Goal: Task Accomplishment & Management: Complete application form

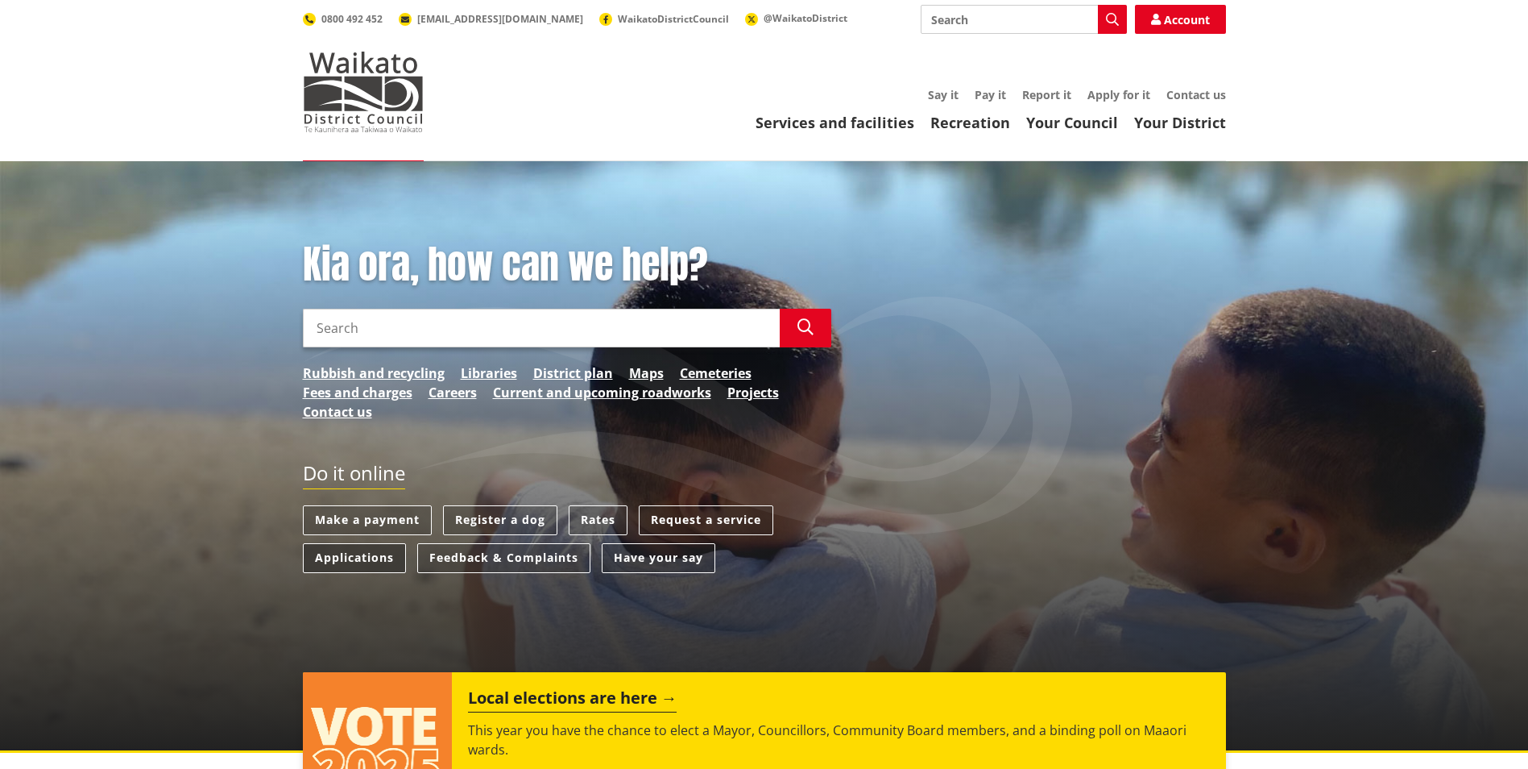
click at [346, 558] on link "Applications" at bounding box center [354, 558] width 103 height 30
click at [379, 332] on input "Search" at bounding box center [541, 328] width 477 height 39
type input "apply for resource consent"
click at [368, 549] on link "Applications" at bounding box center [354, 558] width 103 height 30
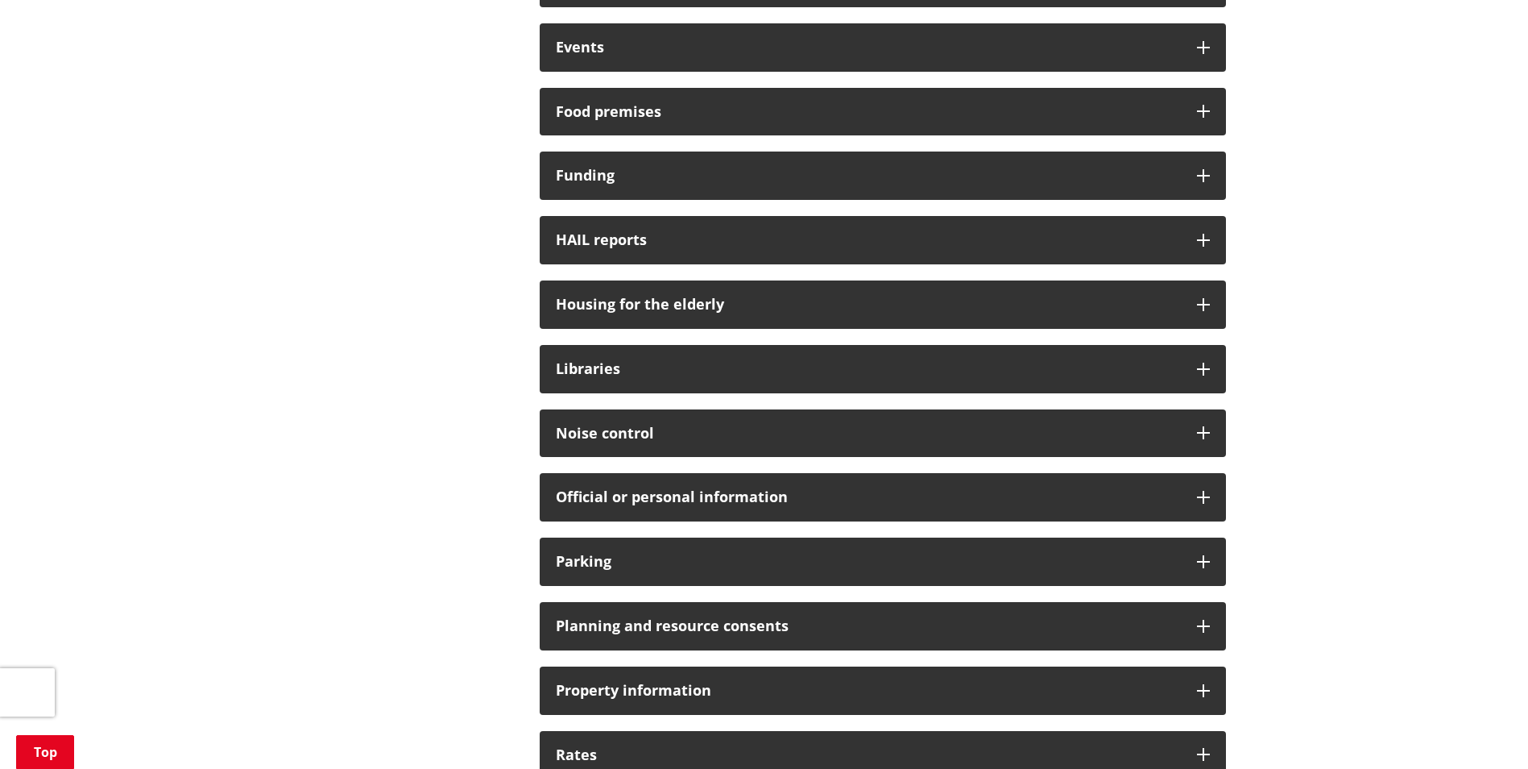
scroll to position [806, 0]
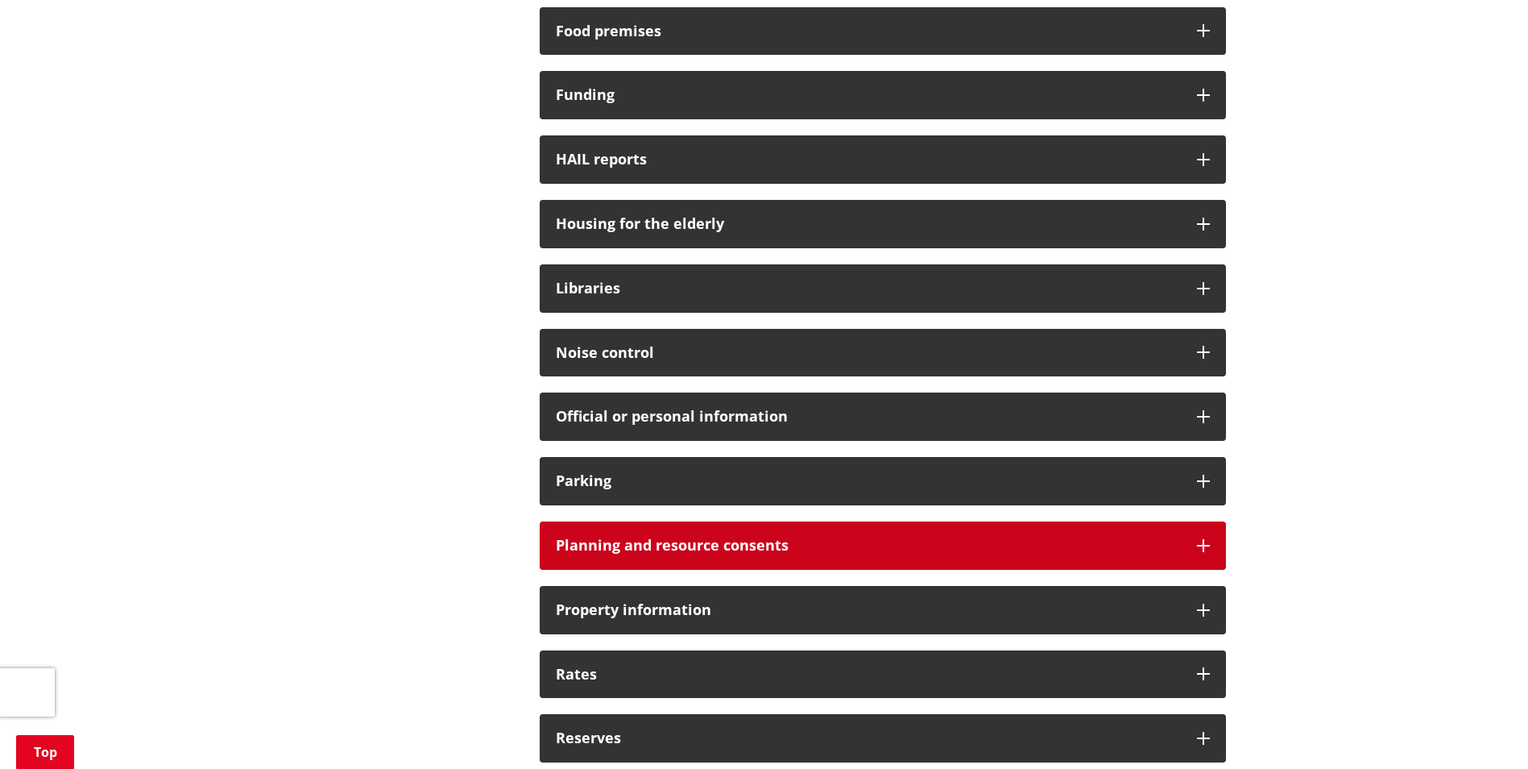
click at [698, 540] on h3 "Planning and resource consents" at bounding box center [868, 545] width 625 height 16
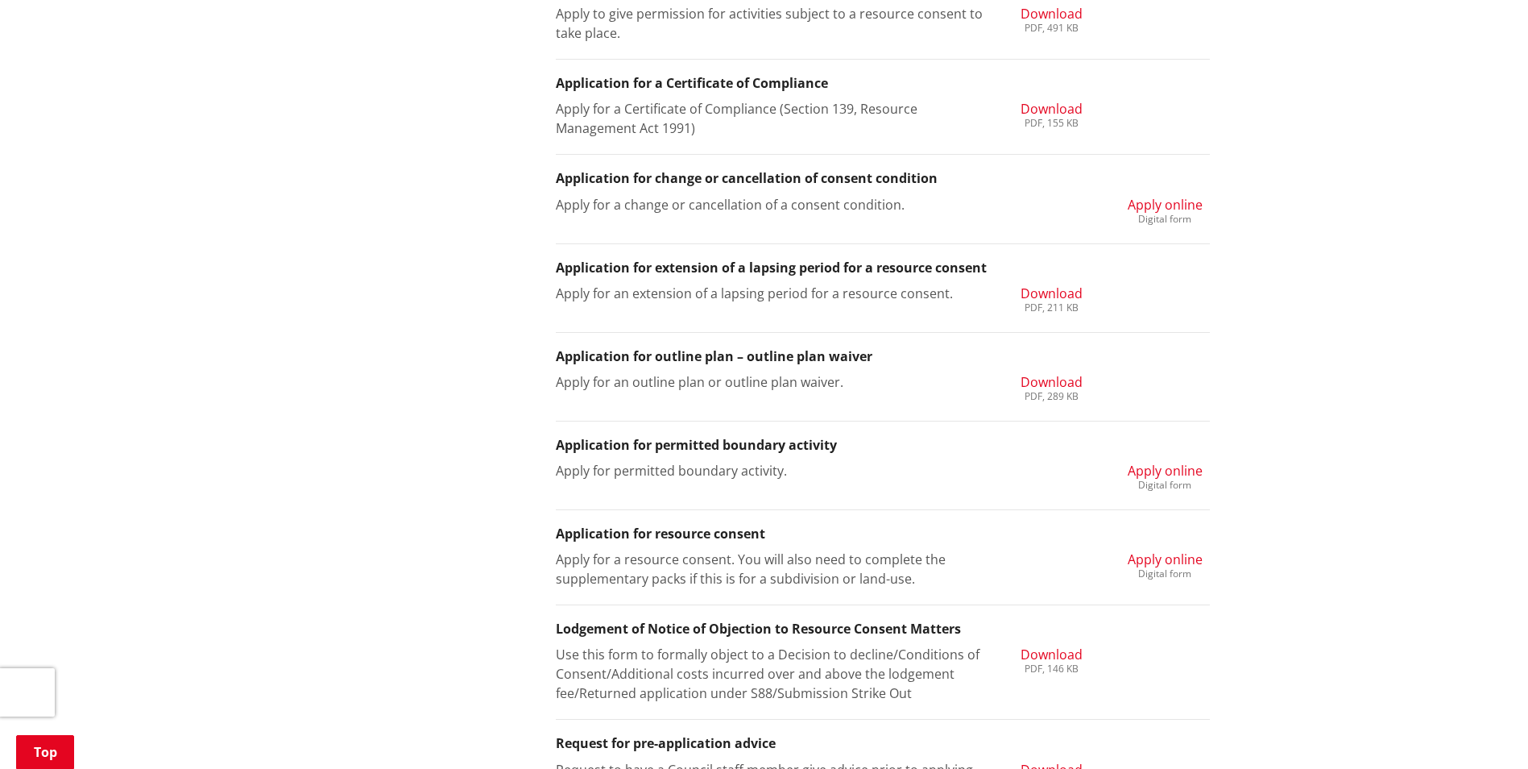
scroll to position [1531, 0]
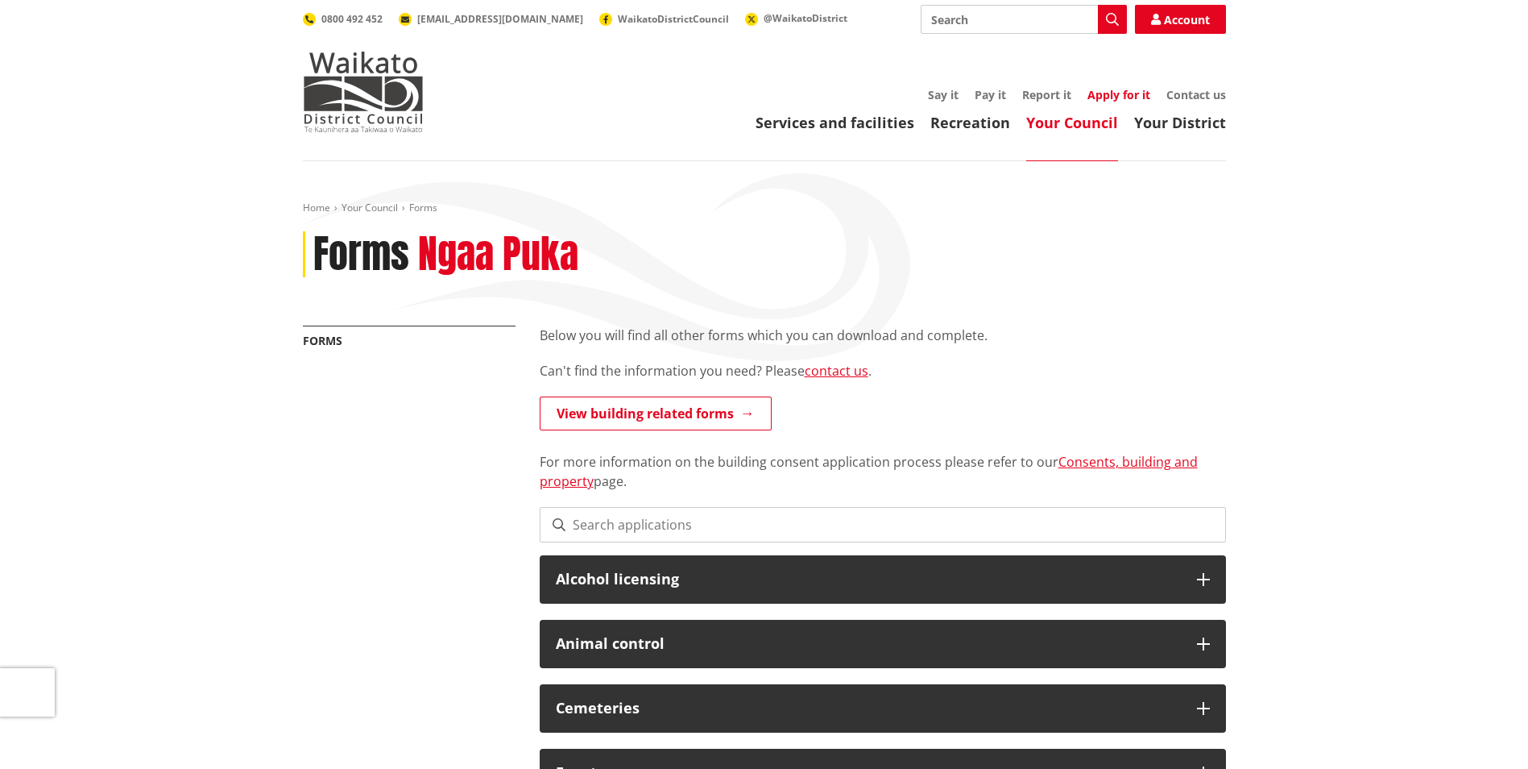
click at [1125, 89] on link "Apply for it" at bounding box center [1119, 94] width 63 height 15
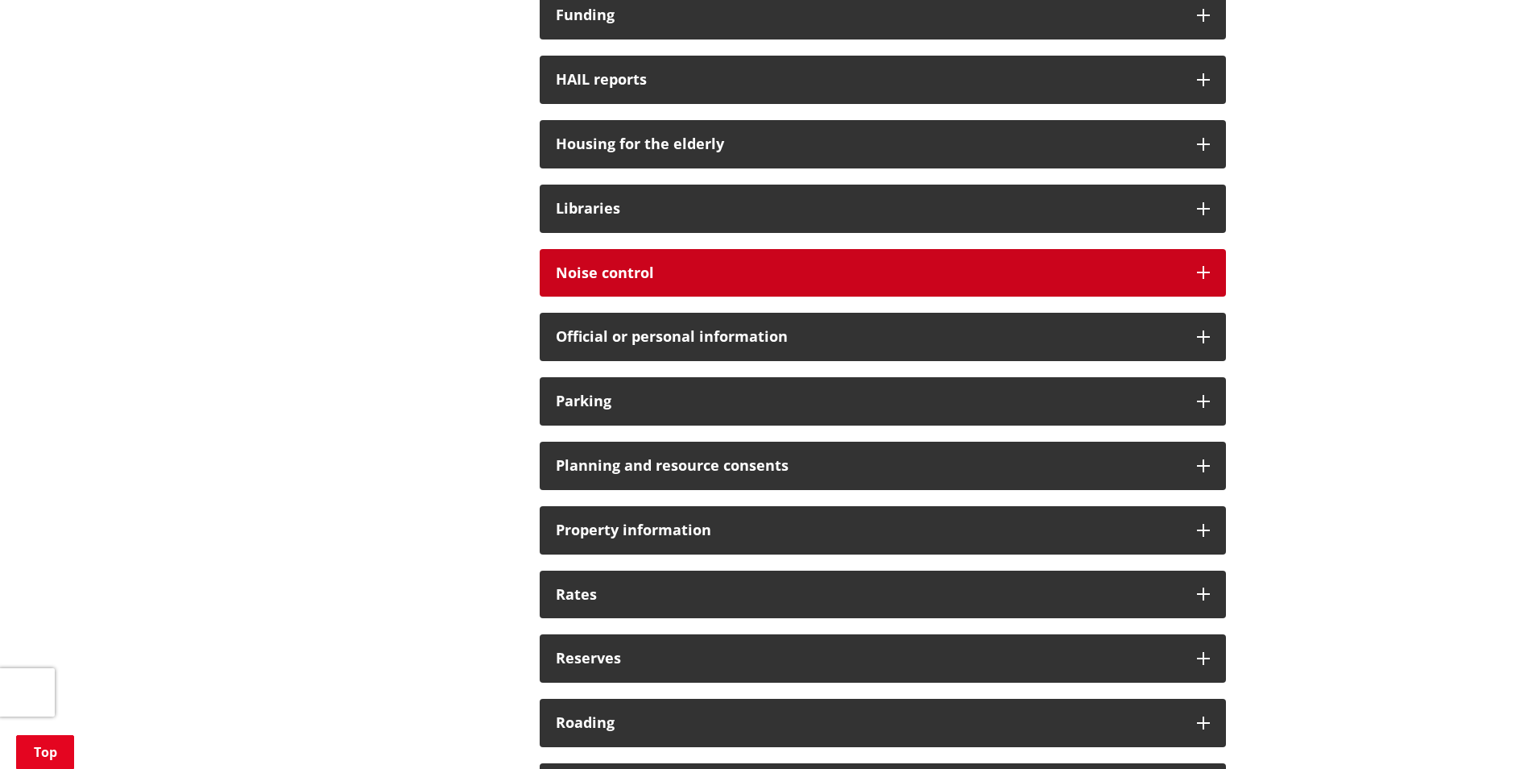
scroll to position [886, 0]
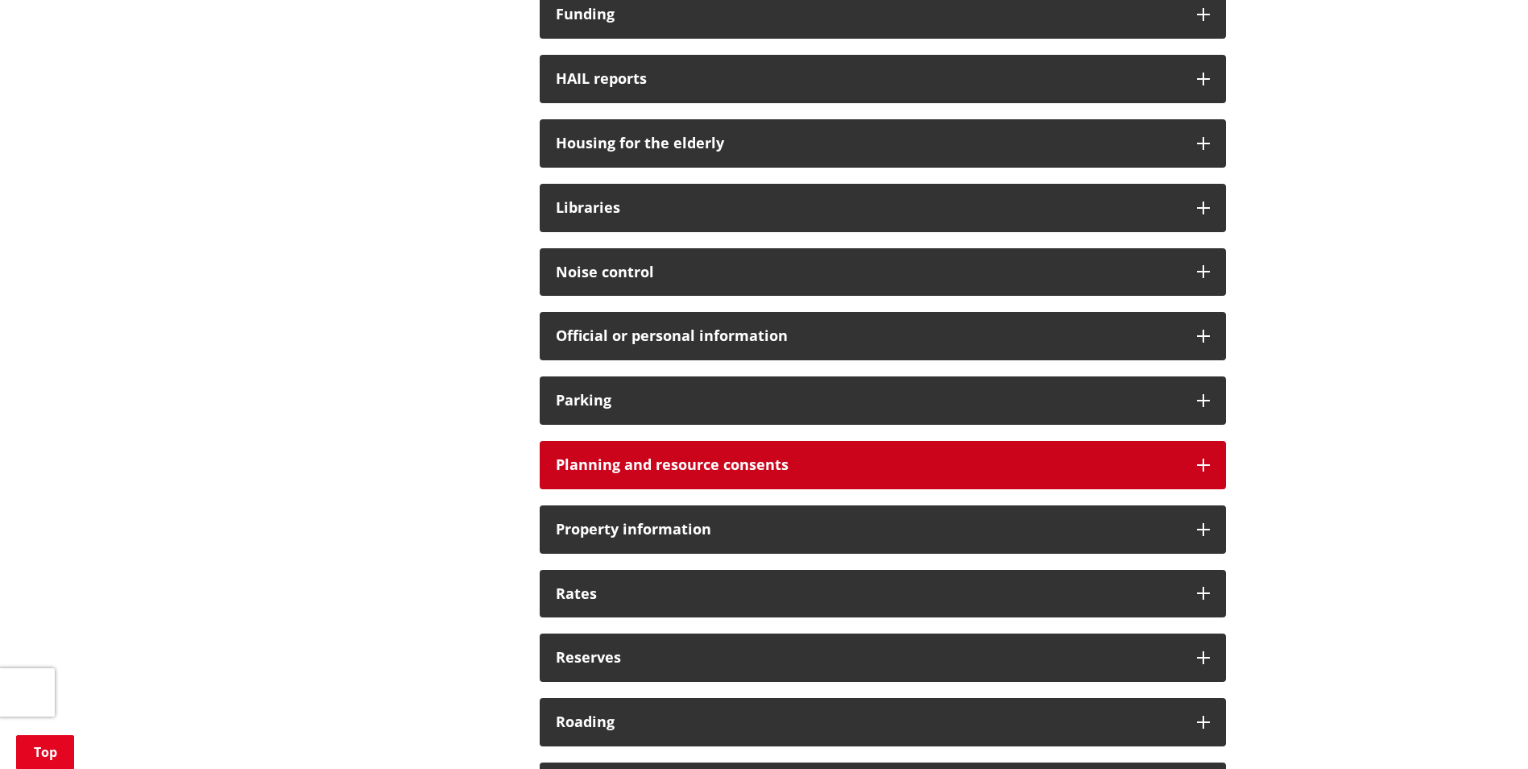
click at [871, 463] on h3 "Planning and resource consents" at bounding box center [868, 465] width 625 height 16
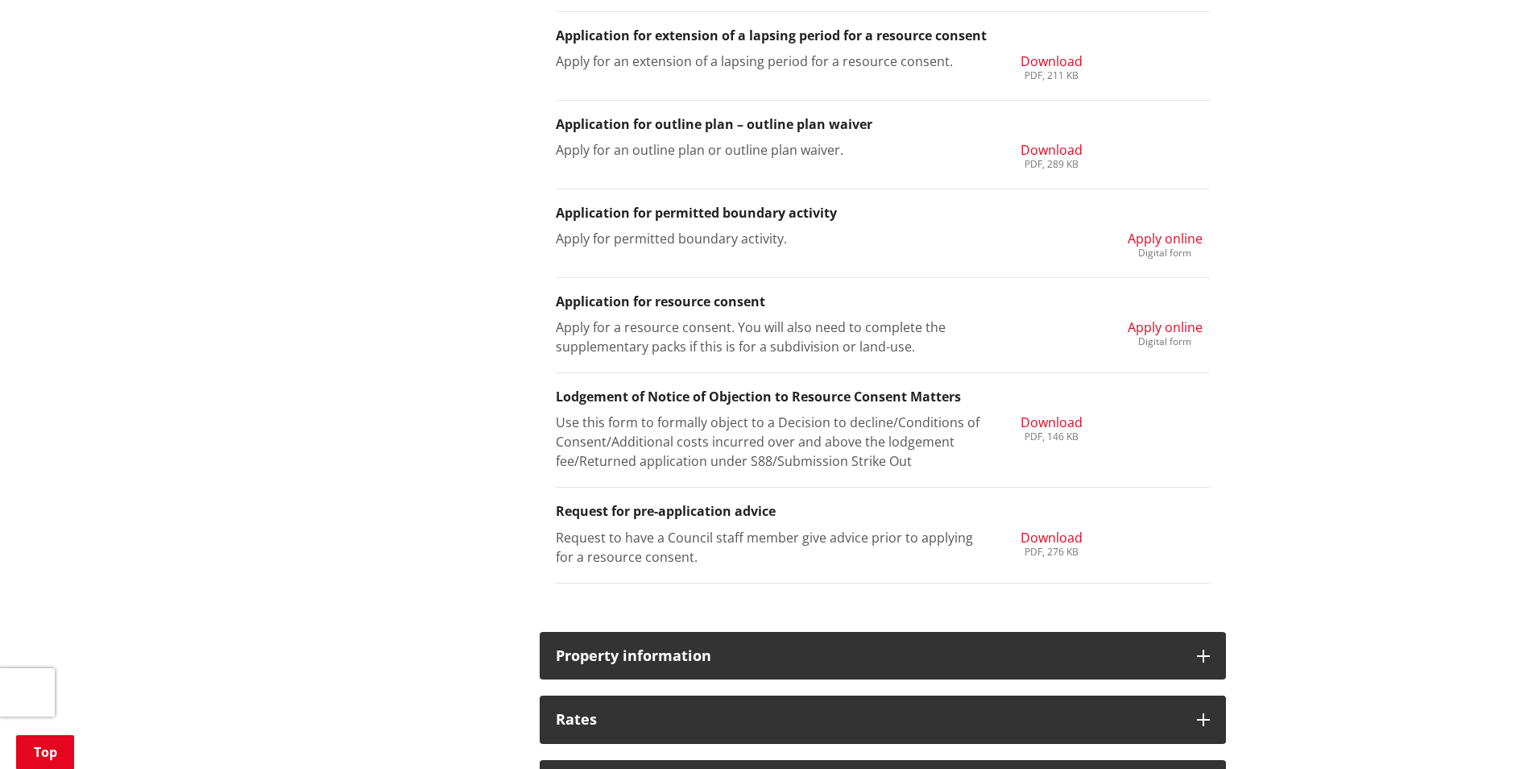
scroll to position [1772, 0]
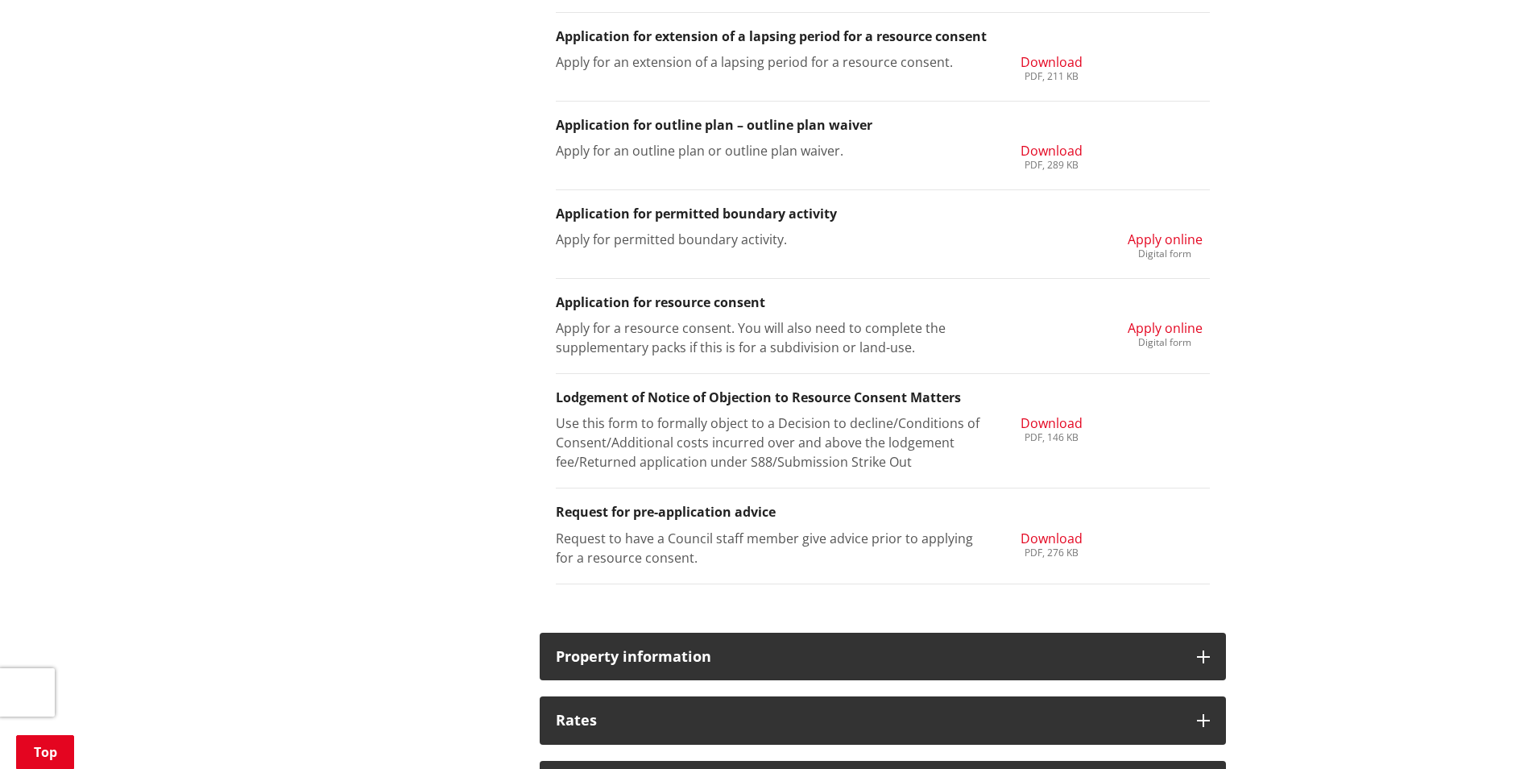
click at [1158, 325] on span "Apply online" at bounding box center [1165, 328] width 75 height 18
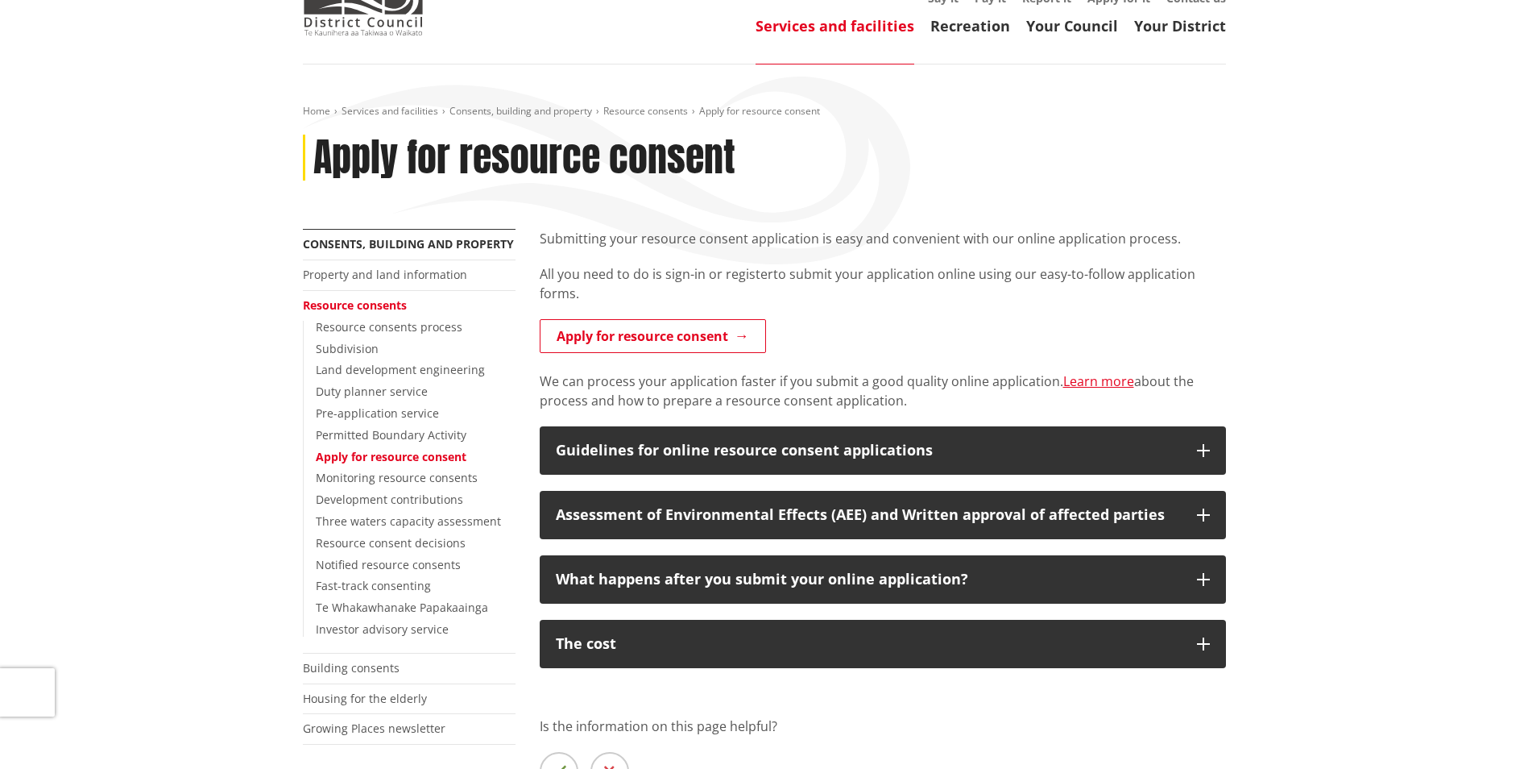
scroll to position [81, 0]
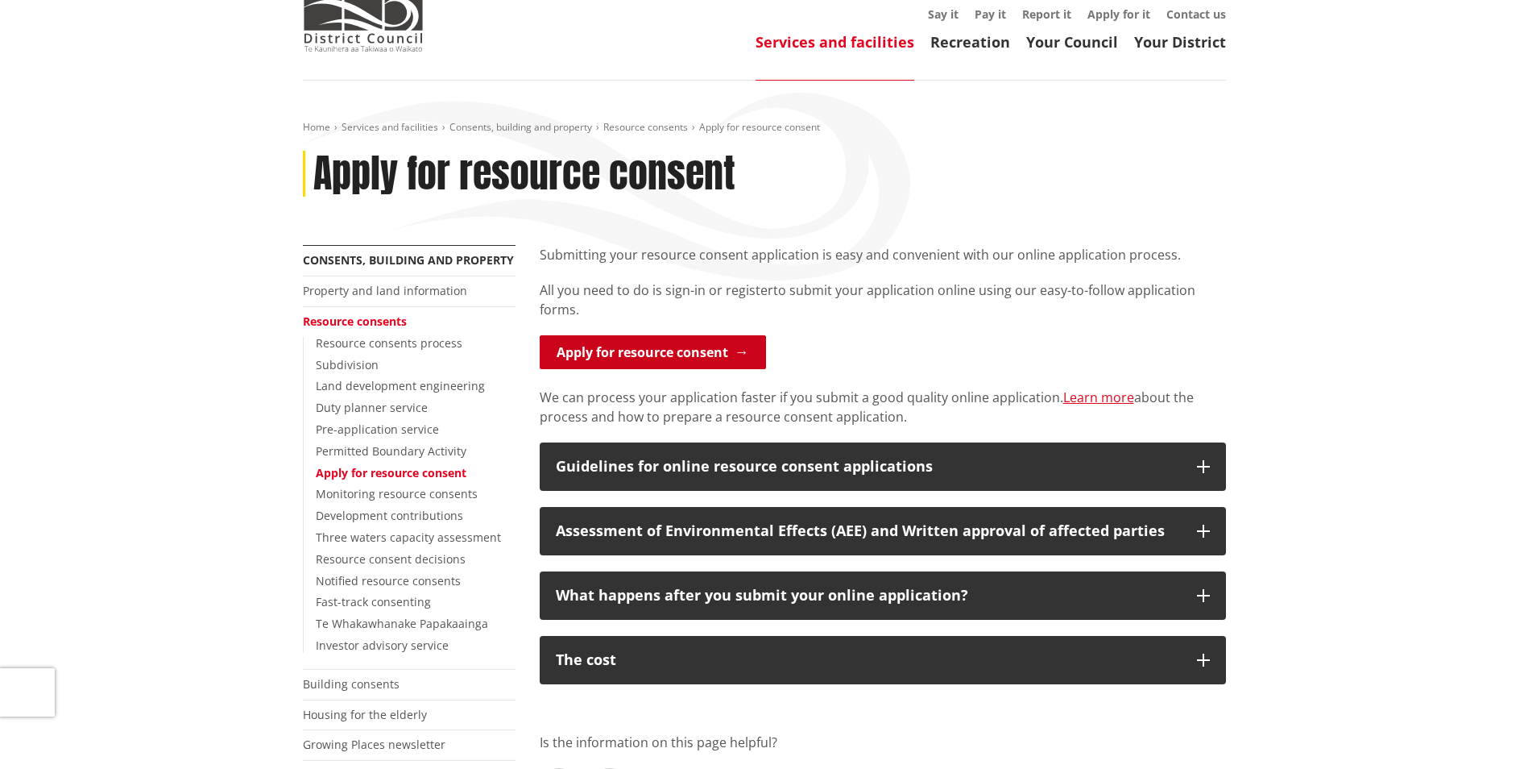
click at [671, 350] on link "Apply for resource consent" at bounding box center [653, 352] width 226 height 34
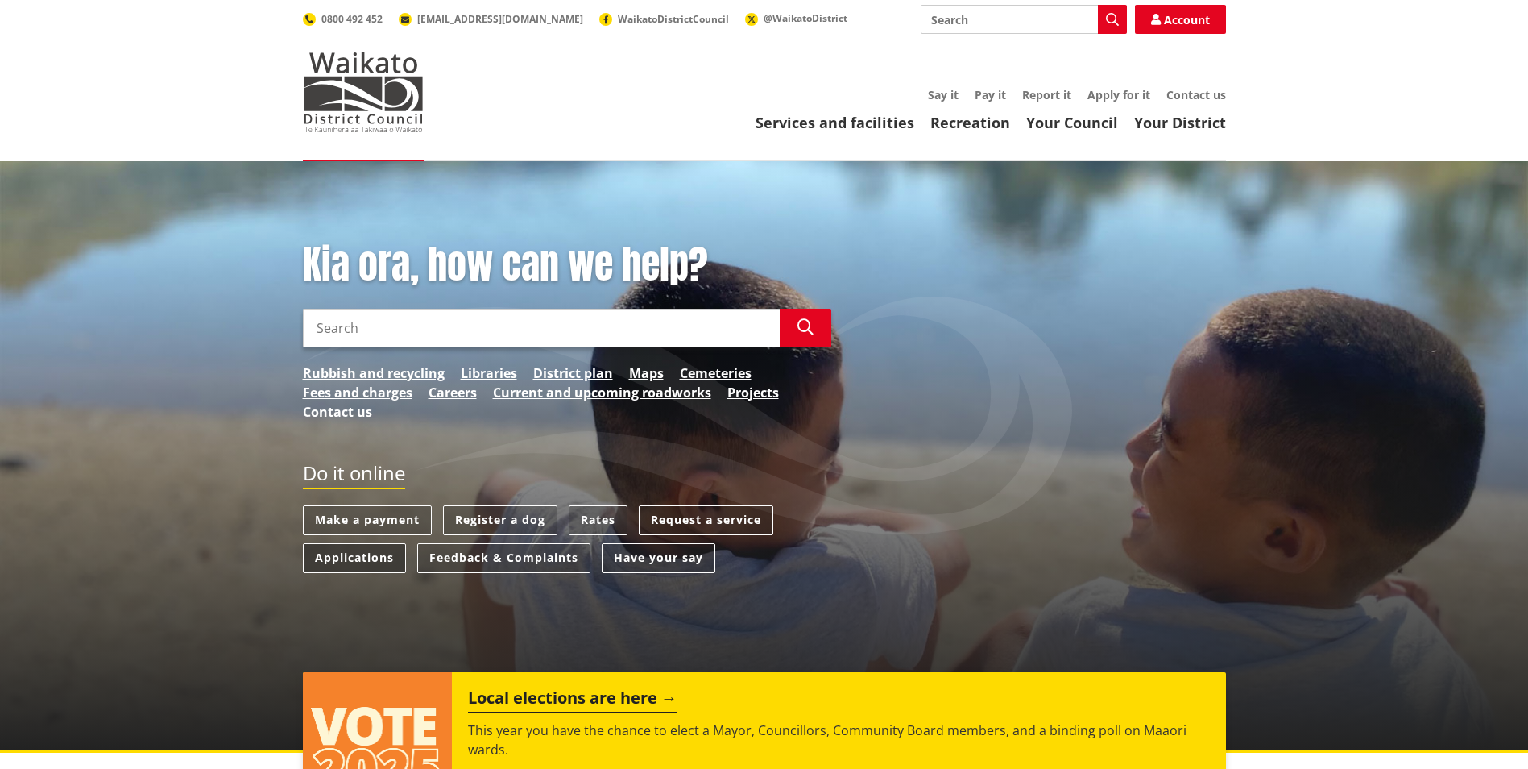
click at [353, 560] on link "Applications" at bounding box center [354, 558] width 103 height 30
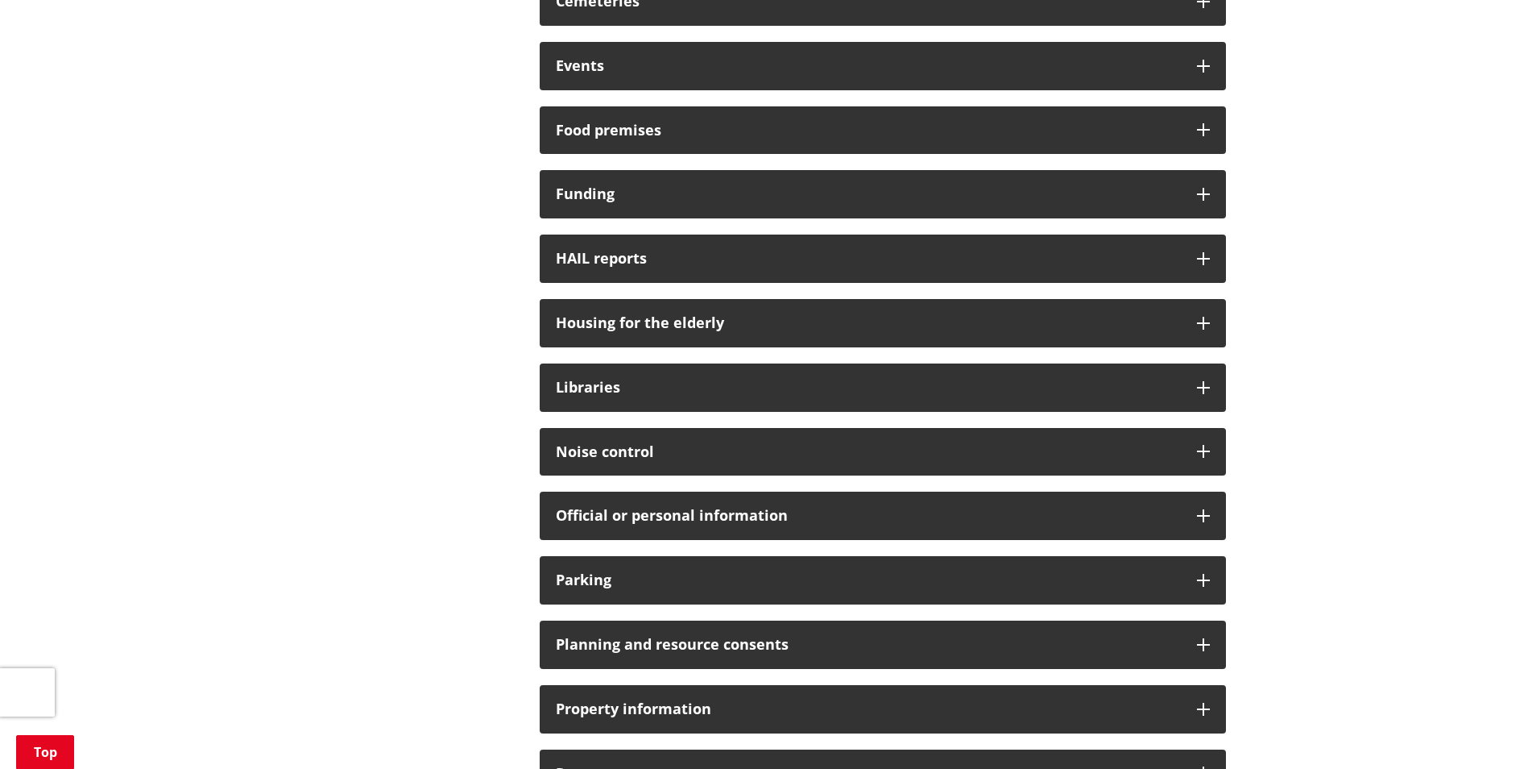
scroll to position [725, 0]
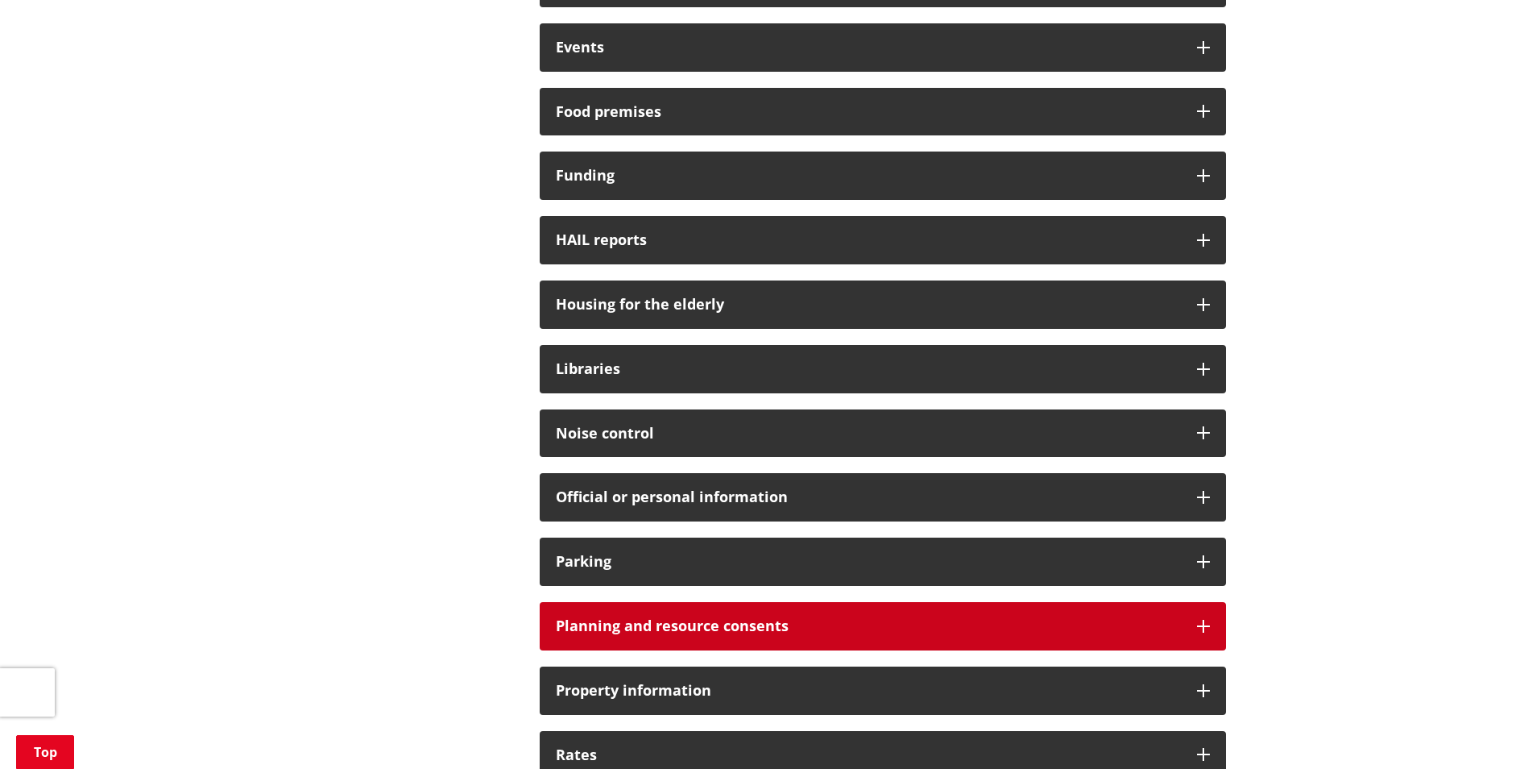
click at [746, 621] on h3 "Planning and resource consents" at bounding box center [868, 626] width 625 height 16
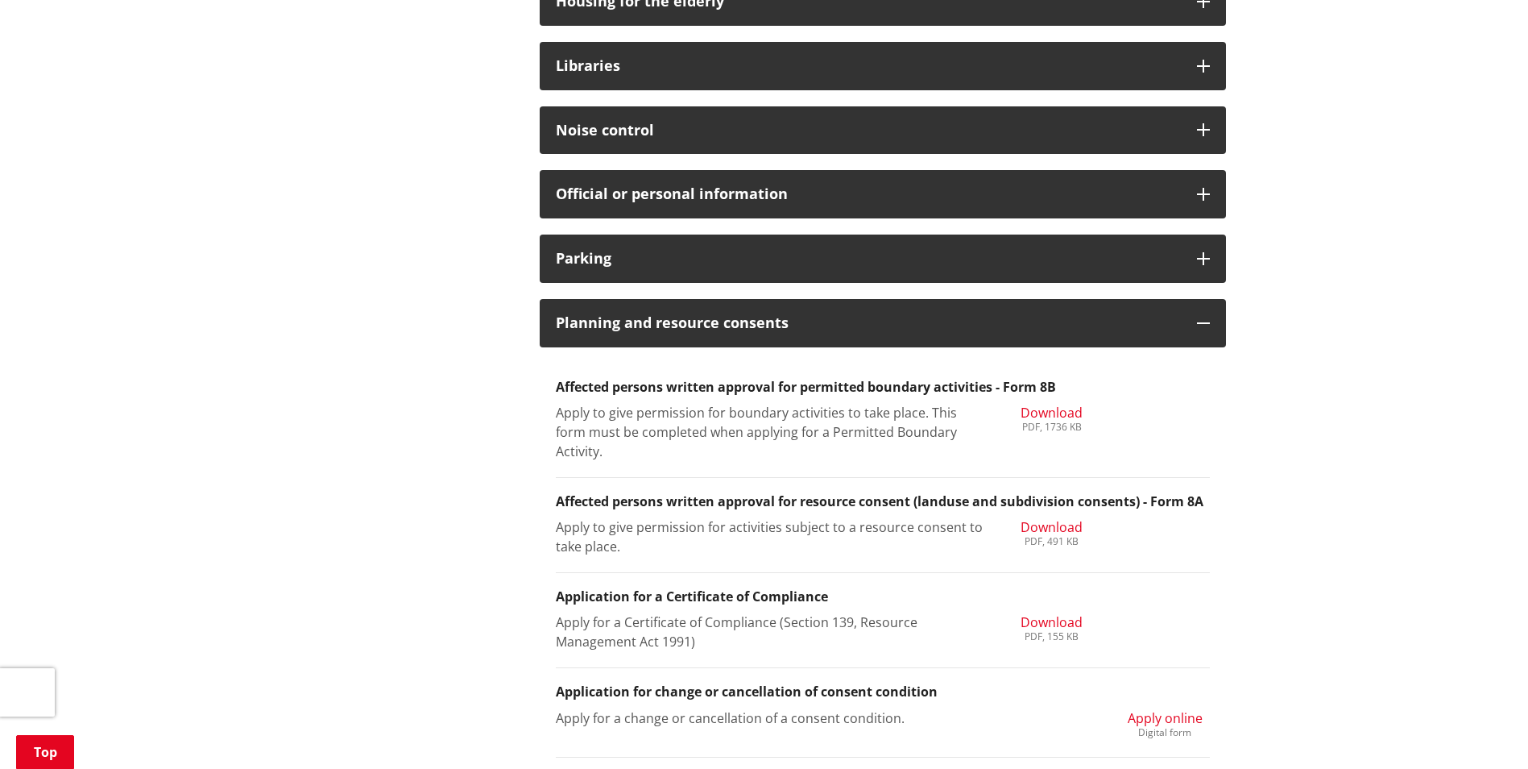
scroll to position [1208, 0]
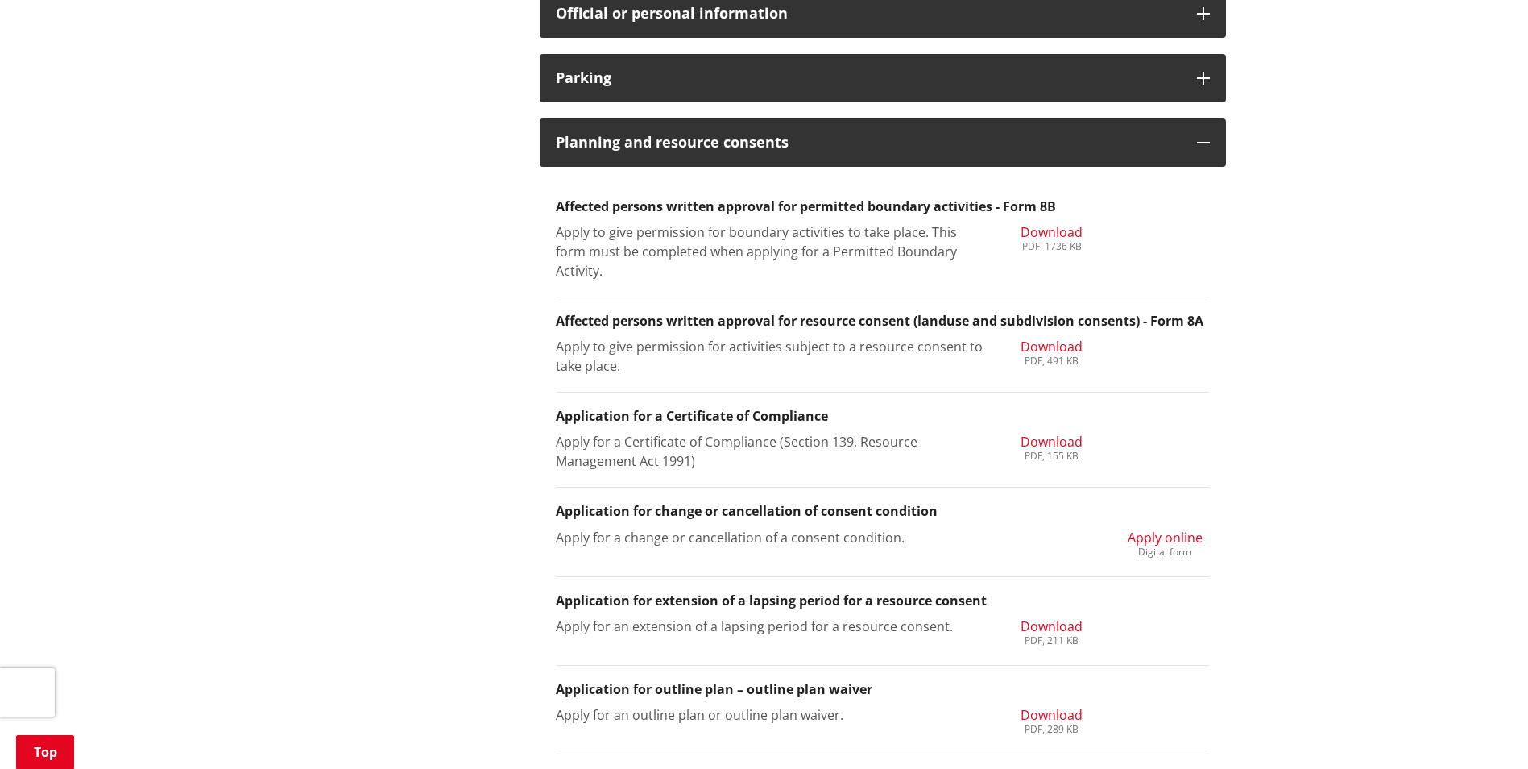
click at [1168, 547] on div "Digital form" at bounding box center [1165, 552] width 75 height 10
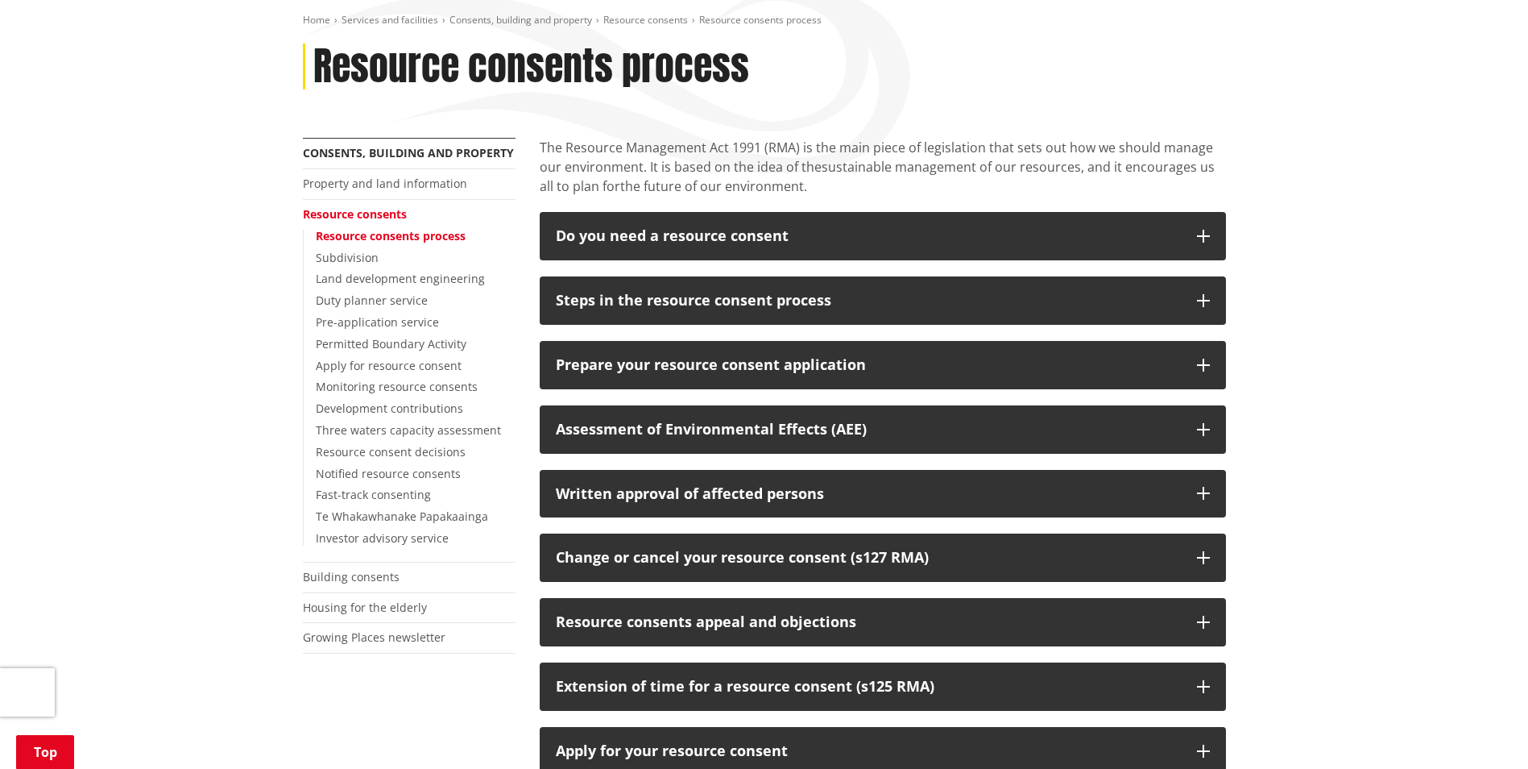
scroll to position [161, 0]
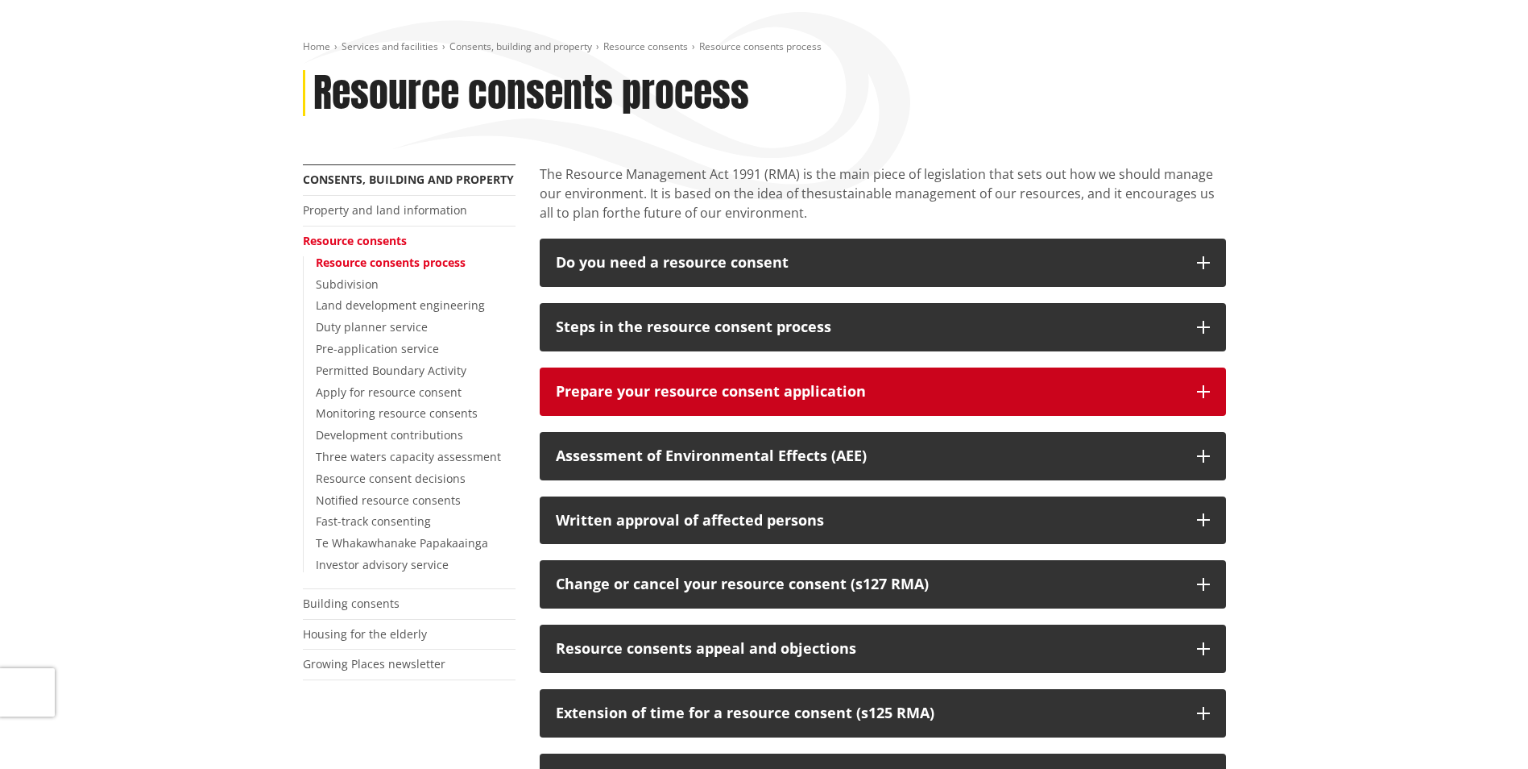
click at [1210, 388] on button "Prepare your resource consent application" at bounding box center [883, 391] width 686 height 48
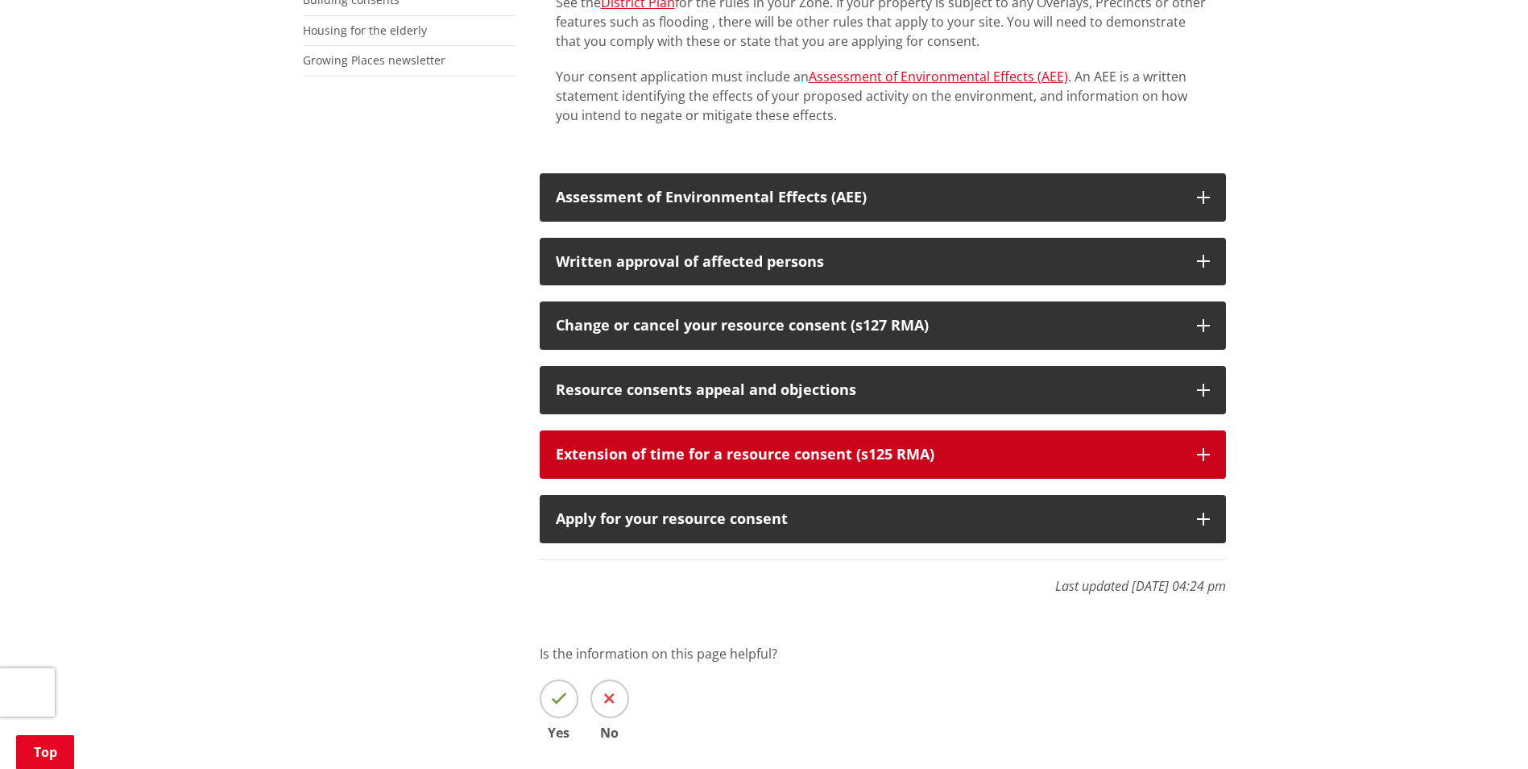
scroll to position [806, 0]
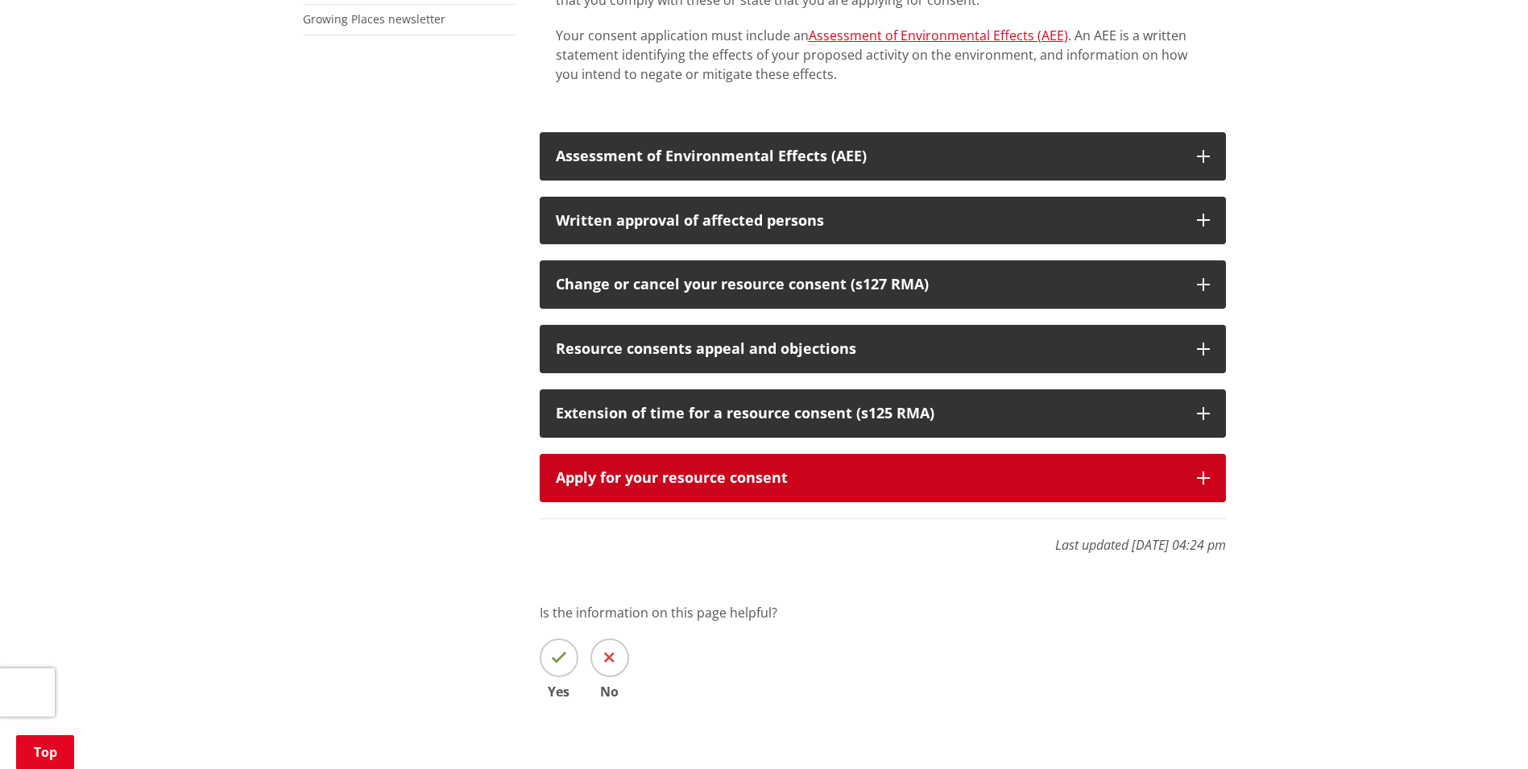
click at [1014, 483] on div "Apply for your resource consent" at bounding box center [868, 478] width 625 height 16
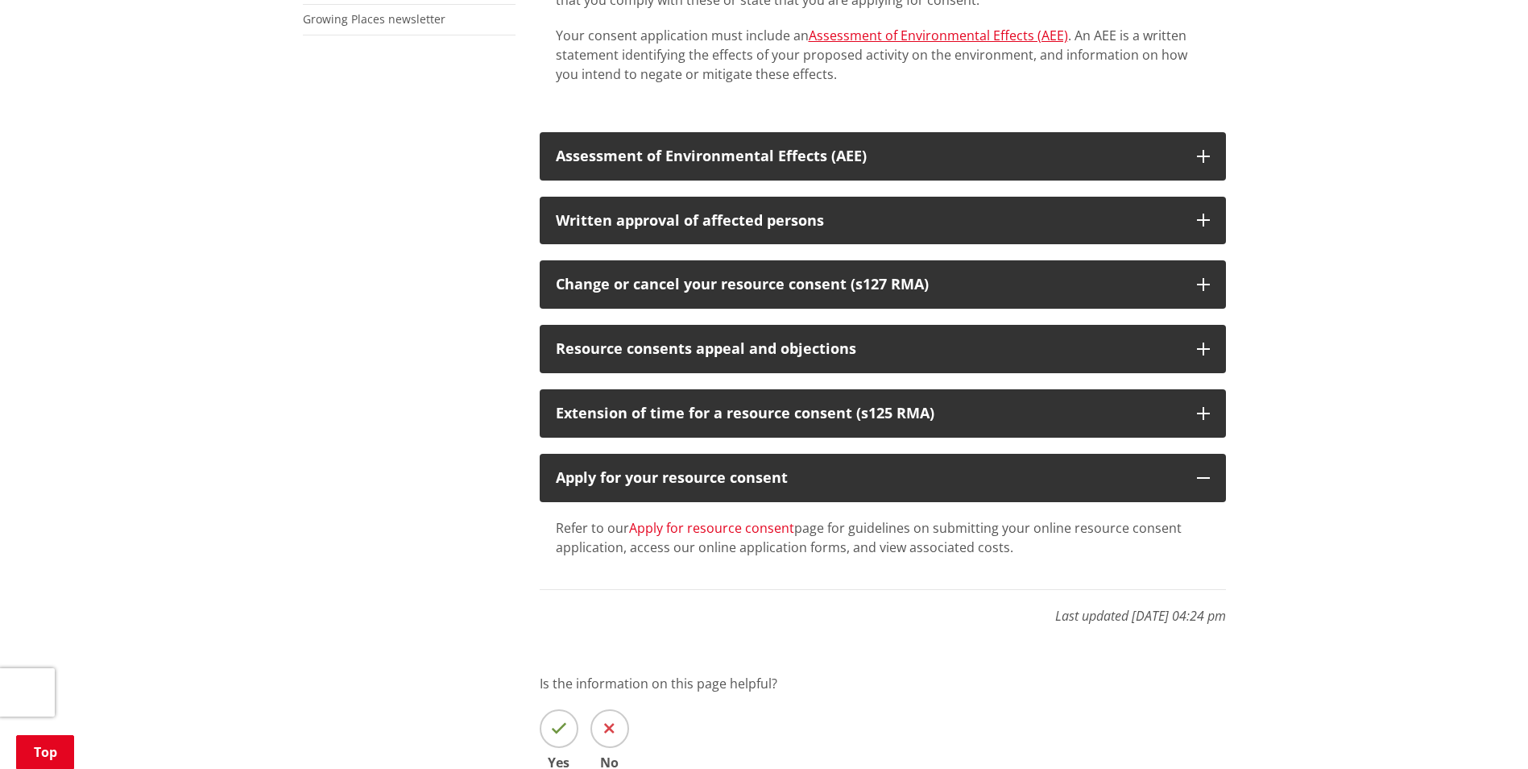
click at [731, 521] on link "Apply for resource consent" at bounding box center [711, 528] width 165 height 18
